Goal: Task Accomplishment & Management: Complete application form

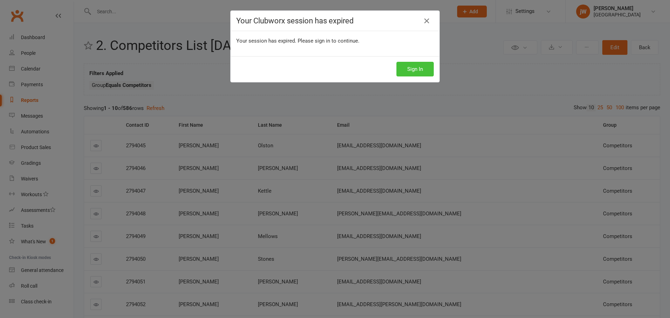
click at [409, 72] on button "Sign In" at bounding box center [414, 69] width 37 height 15
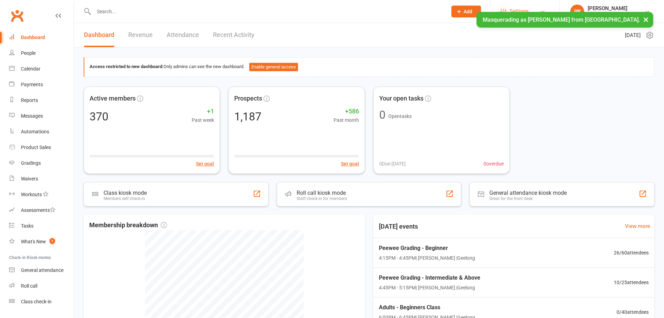
click at [505, 13] on icon at bounding box center [504, 12] width 6 height 6
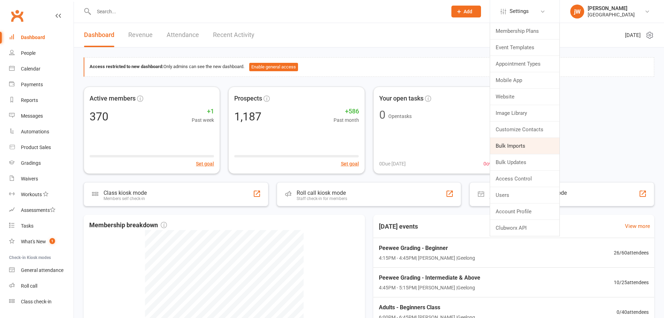
click at [515, 149] on link "Bulk Imports" at bounding box center [524, 146] width 69 height 16
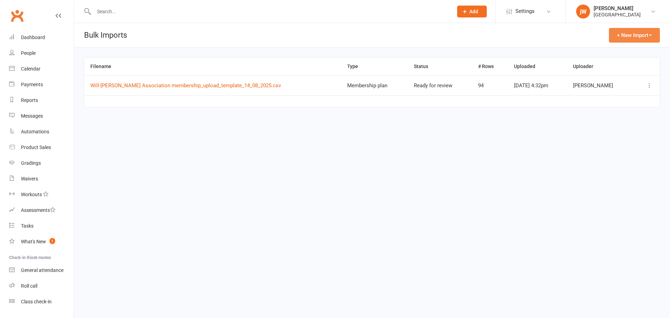
click at [629, 35] on button "+ New Import" at bounding box center [633, 35] width 51 height 15
click at [624, 47] on link "Contacts" at bounding box center [624, 52] width 69 height 14
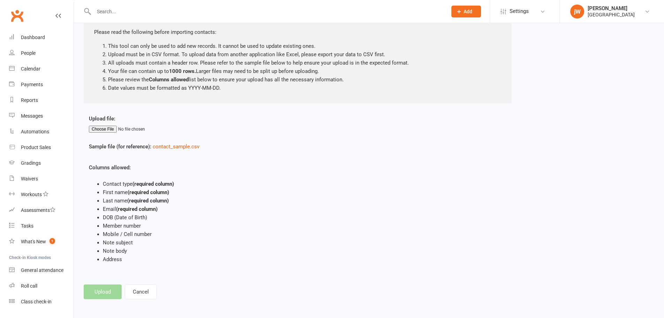
scroll to position [44, 0]
click at [115, 126] on input "file" at bounding box center [130, 127] width 83 height 7
type input "C:\fakepath\Upload - New List - Competitors 2025 - Sept.csv"
click at [107, 292] on button "Upload" at bounding box center [103, 290] width 38 height 15
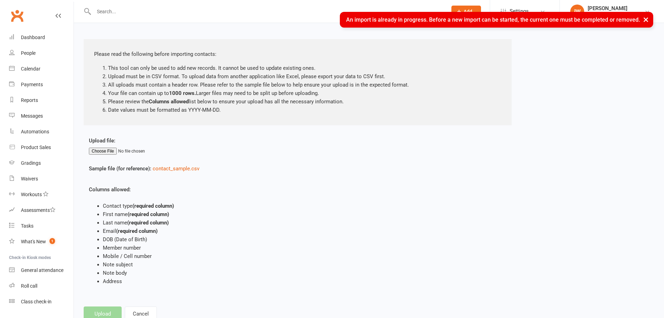
scroll to position [0, 0]
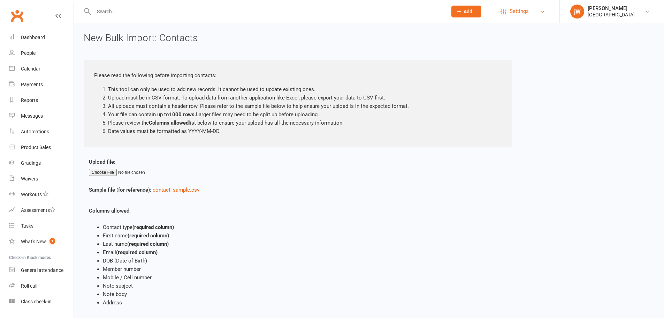
click at [533, 9] on link "Settings" at bounding box center [525, 11] width 48 height 16
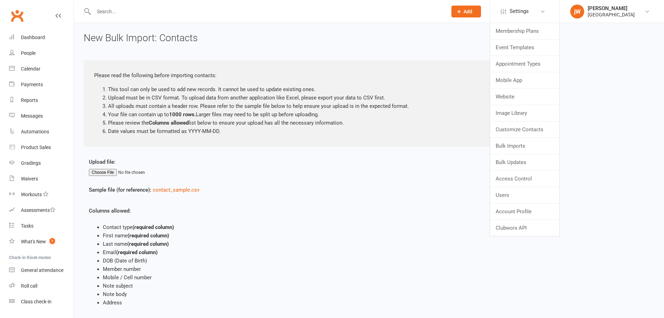
click at [255, 233] on li "First name (required column)" at bounding box center [257, 235] width 309 height 8
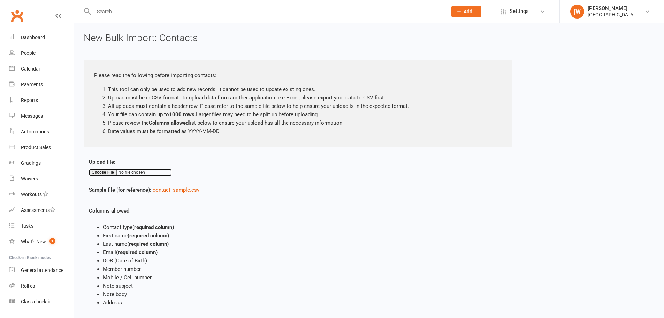
click at [103, 175] on input "file" at bounding box center [130, 172] width 83 height 7
drag, startPoint x: 449, startPoint y: 208, endPoint x: 431, endPoint y: 89, distance: 120.3
click at [449, 208] on div "Upload file: Sample file (for reference): contact_sample.csv Columns allowed: C…" at bounding box center [369, 237] width 571 height 159
click at [97, 168] on div "Upload file:" at bounding box center [250, 167] width 323 height 18
click at [97, 174] on input "file" at bounding box center [130, 172] width 83 height 7
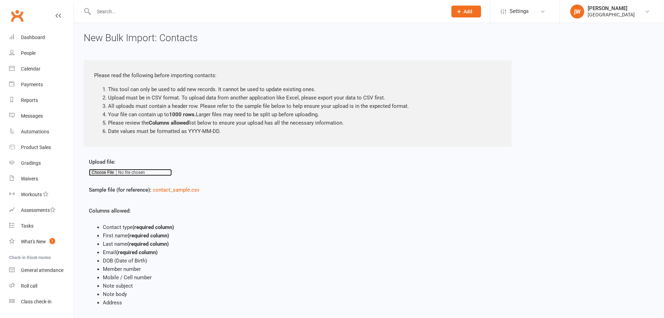
type input "C:\fakepath\Upload - New List - Competitors 2025 - Sept.csv"
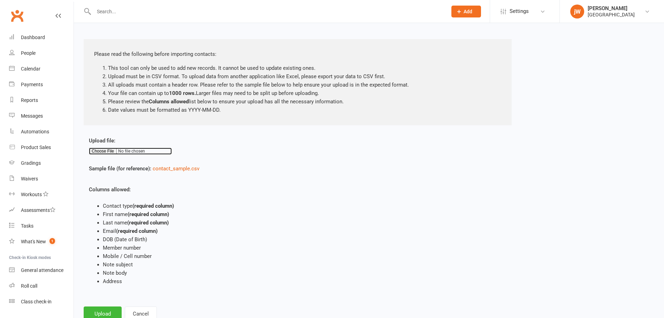
scroll to position [44, 0]
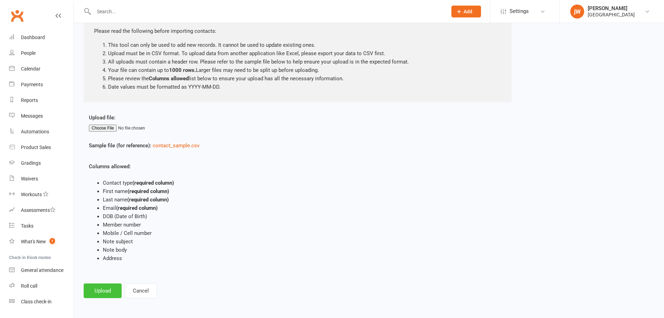
click at [104, 293] on button "Upload" at bounding box center [103, 290] width 38 height 15
click at [28, 52] on div "People" at bounding box center [28, 53] width 15 height 6
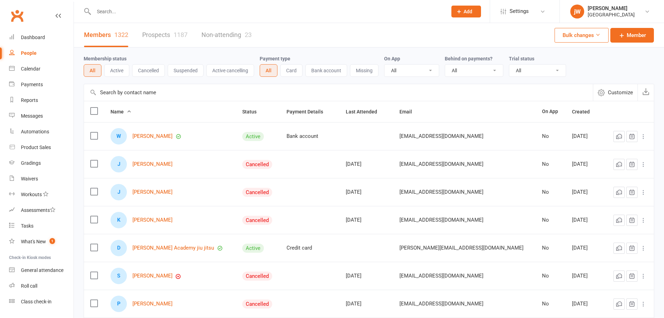
click at [179, 37] on div "1187" at bounding box center [181, 34] width 14 height 7
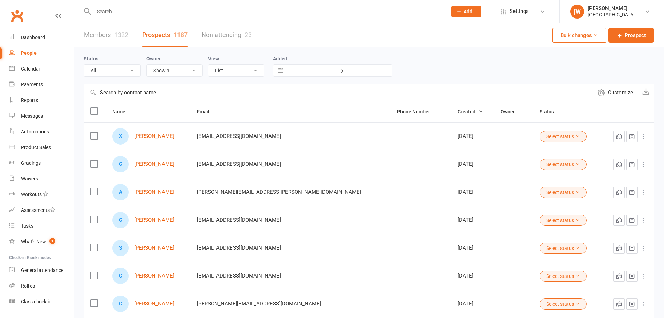
click at [478, 112] on icon "button" at bounding box center [480, 111] width 5 height 5
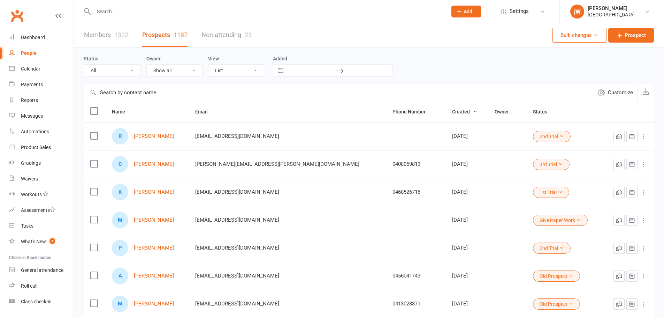
click at [452, 115] on button "Created" at bounding box center [464, 111] width 25 height 8
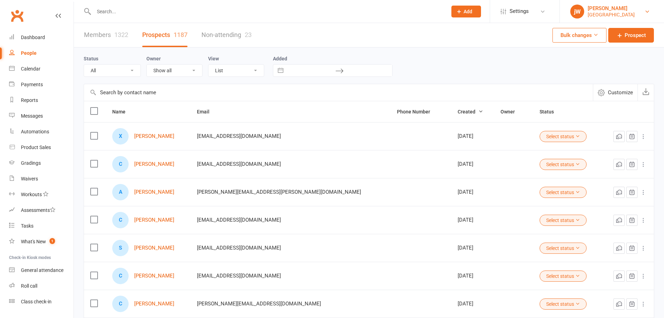
click at [621, 14] on div "[GEOGRAPHIC_DATA]" at bounding box center [611, 15] width 47 height 6
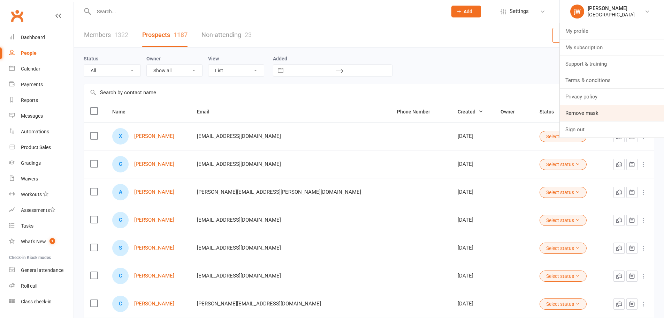
click at [604, 112] on link "Remove mask" at bounding box center [612, 113] width 104 height 16
